Goal: Task Accomplishment & Management: Manage account settings

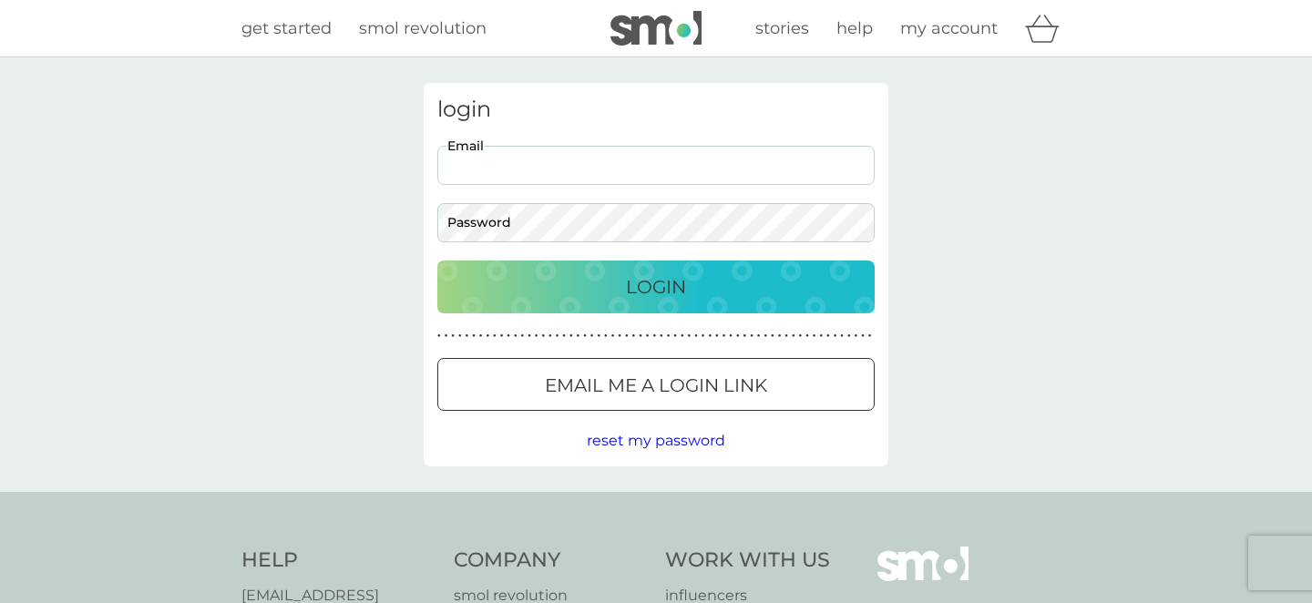
type input "rworrall92@yahoo.co.uk"
click at [667, 280] on p "Login" at bounding box center [656, 286] width 60 height 29
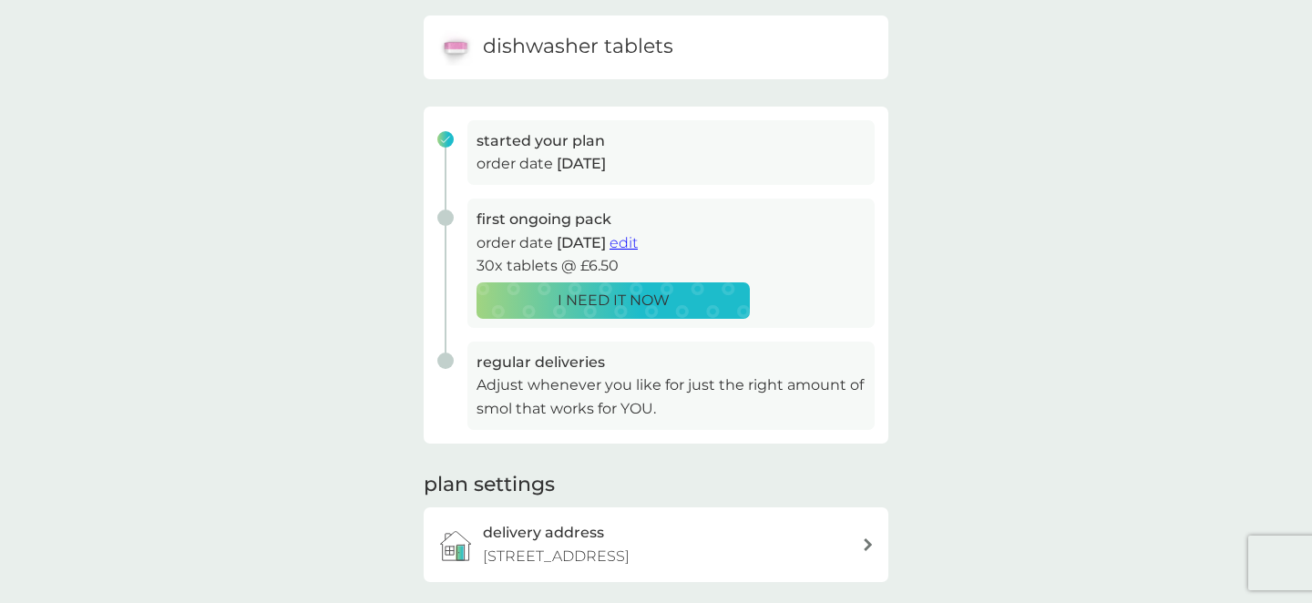
scroll to position [196, 0]
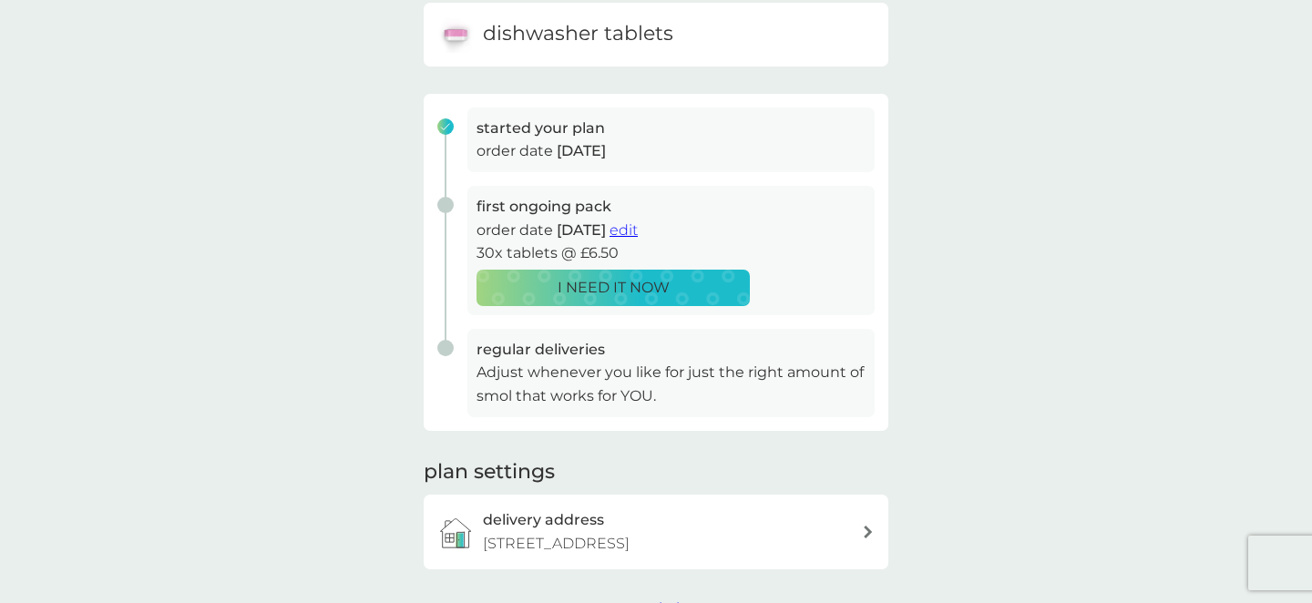
click at [638, 233] on span "edit" at bounding box center [624, 229] width 28 height 17
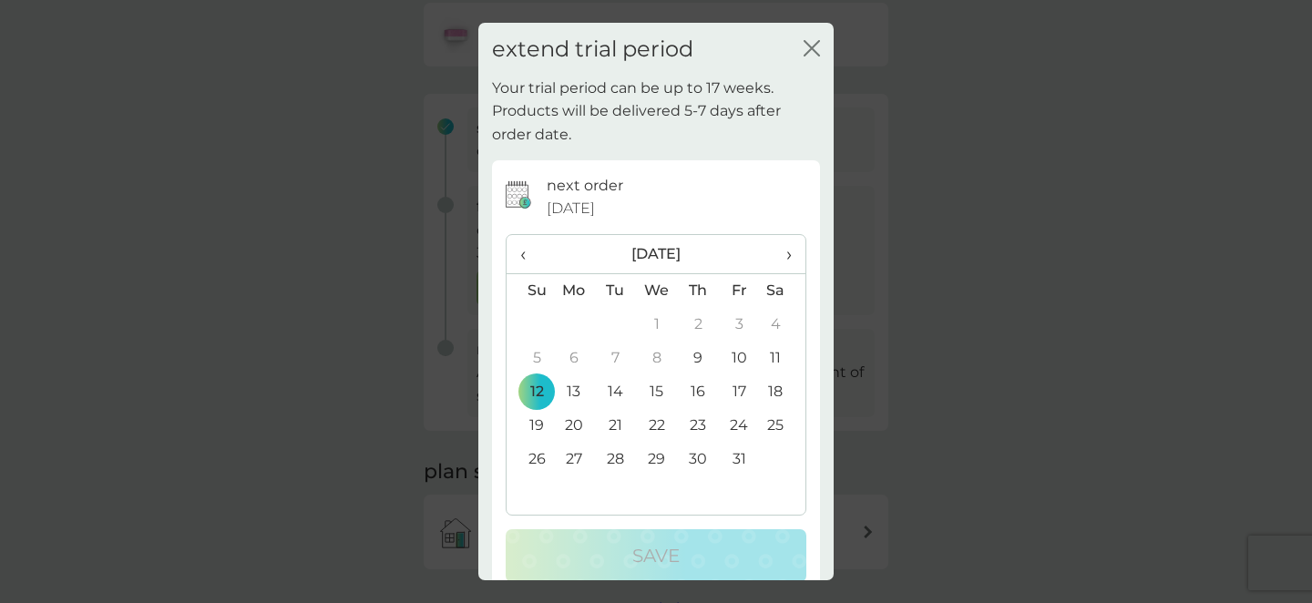
click at [790, 246] on span "›" at bounding box center [783, 254] width 18 height 38
click at [540, 385] on td "9" at bounding box center [530, 392] width 46 height 34
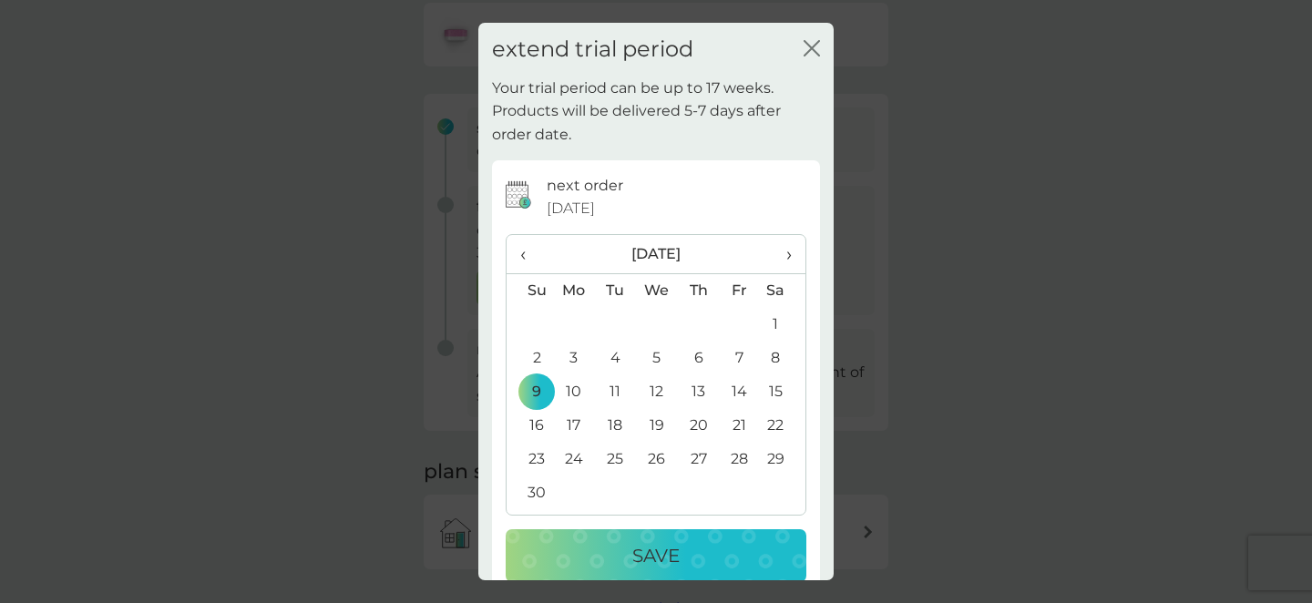
click at [815, 43] on icon "close" at bounding box center [812, 48] width 16 height 16
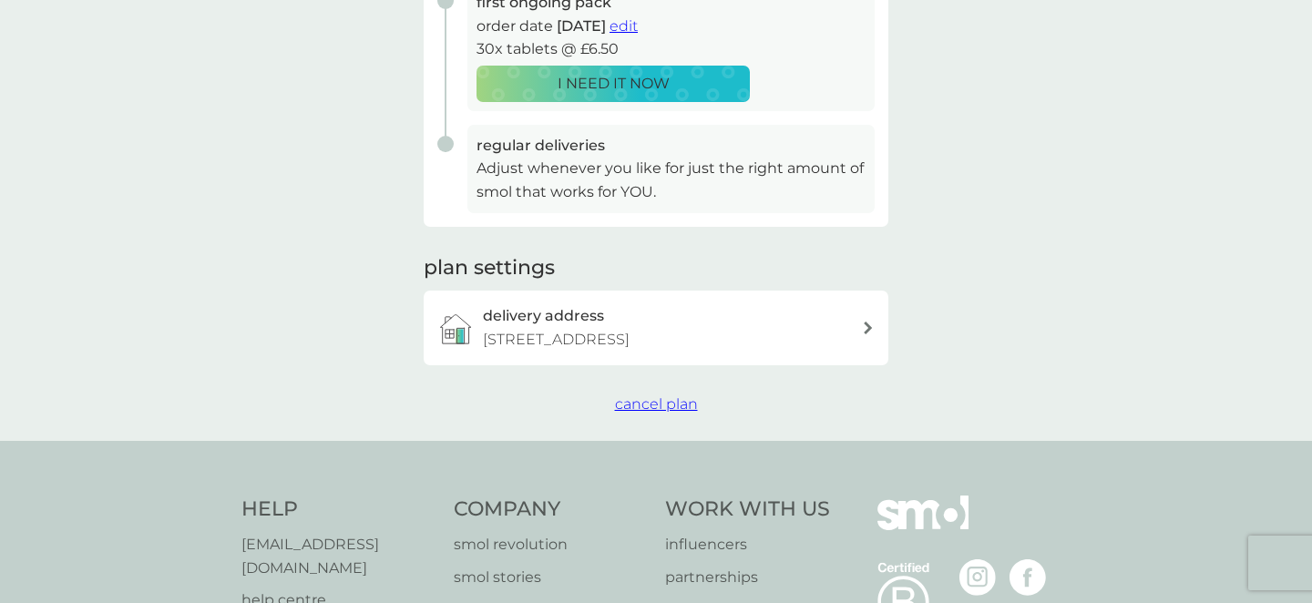
scroll to position [405, 0]
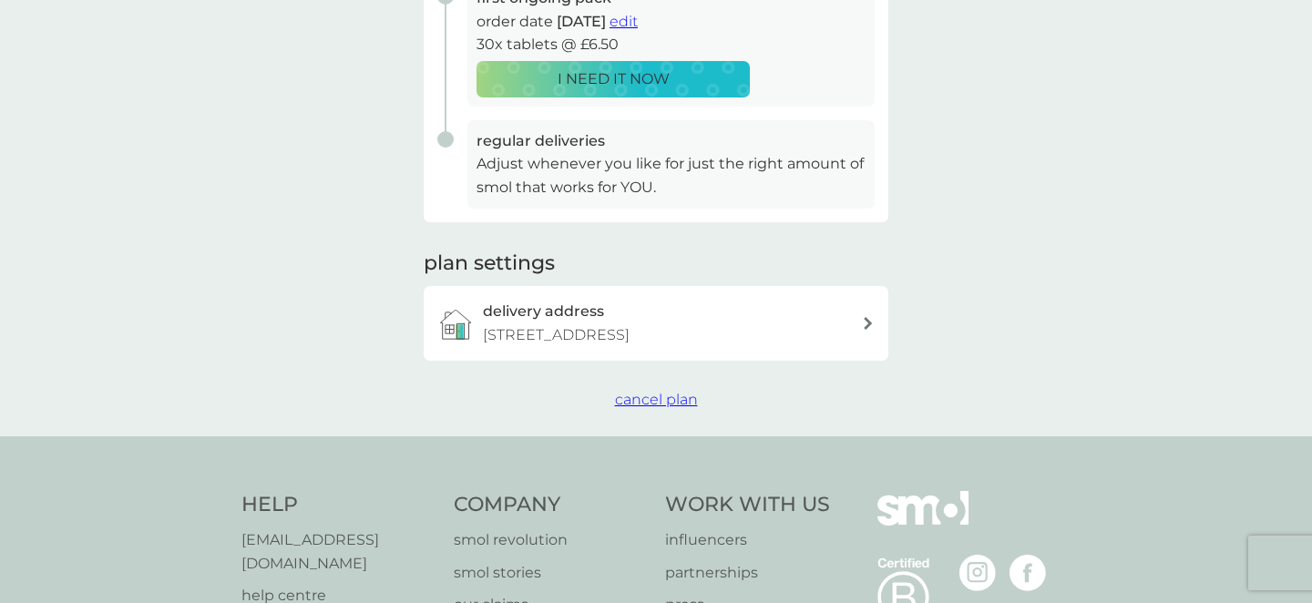
click at [683, 408] on span "cancel plan" at bounding box center [656, 399] width 83 height 17
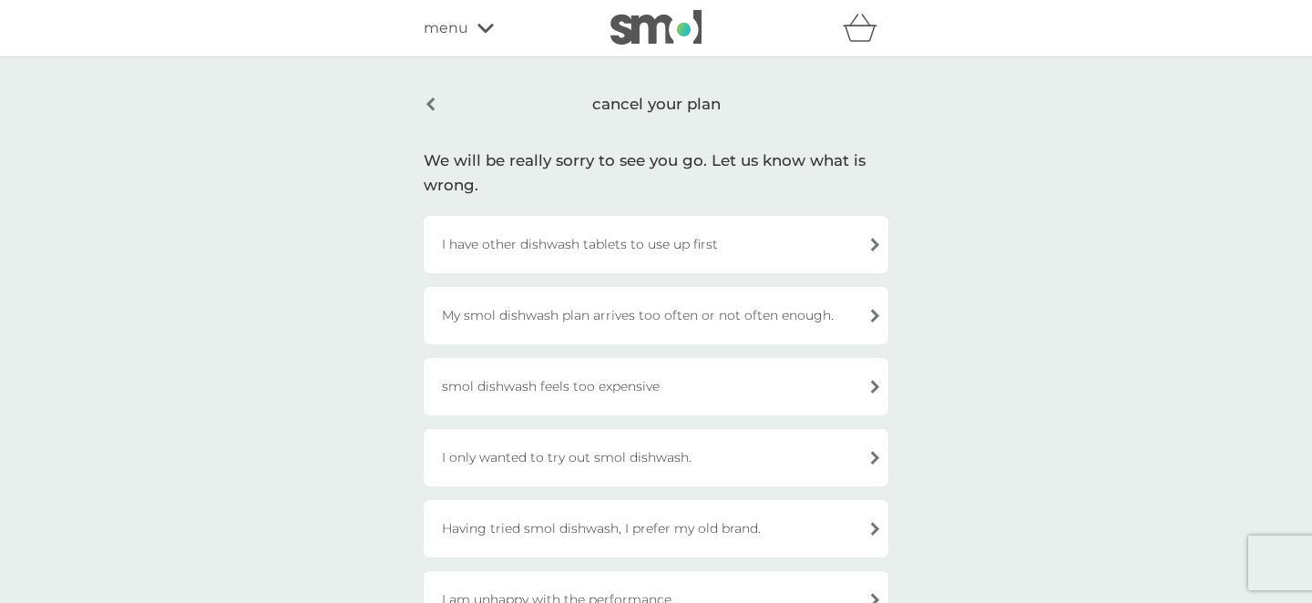
click at [733, 241] on div "I have other dishwash tablets to use up first" at bounding box center [656, 244] width 465 height 57
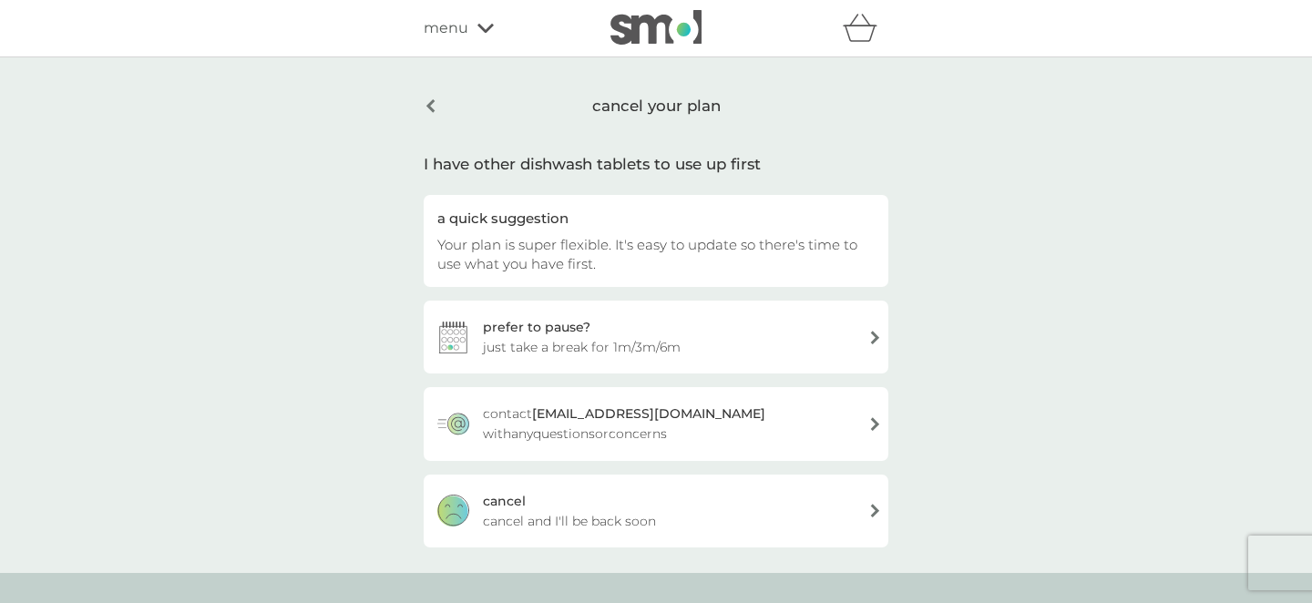
click at [703, 519] on div "[PERSON_NAME] and I'll be back soon" at bounding box center [656, 511] width 465 height 73
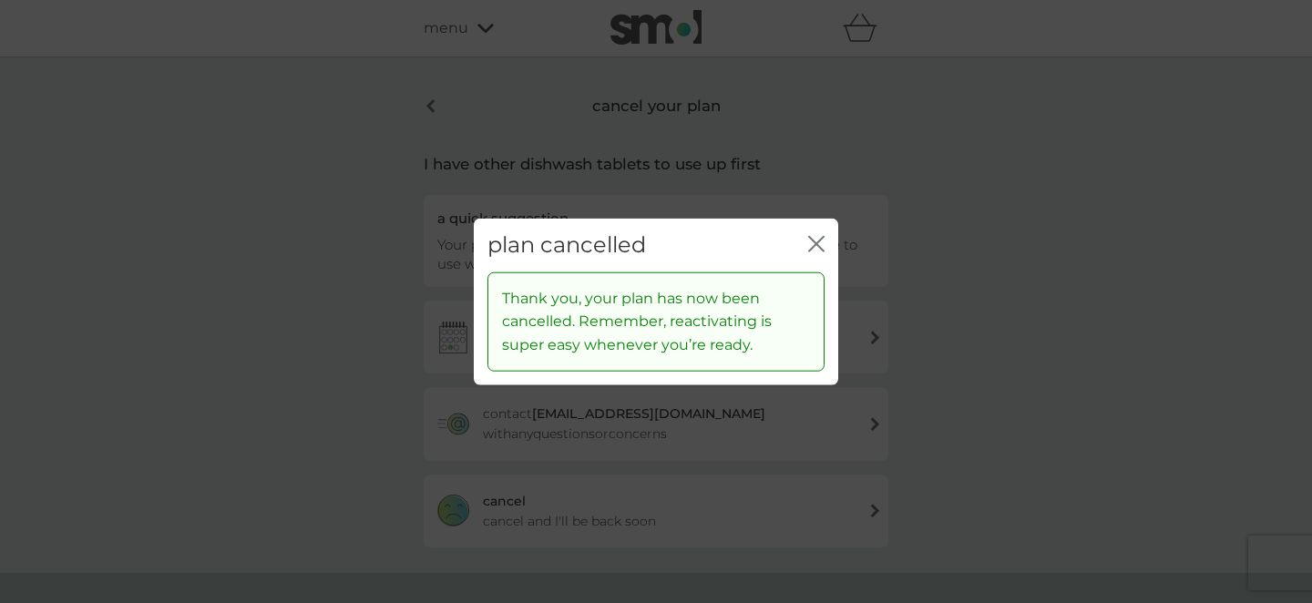
click at [811, 239] on icon "close" at bounding box center [812, 244] width 7 height 15
